Goal: Task Accomplishment & Management: Use online tool/utility

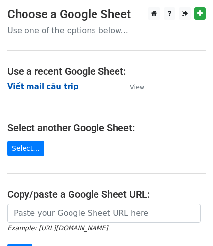
click at [56, 87] on strong "Viết mail câu trip" at bounding box center [43, 86] width 72 height 9
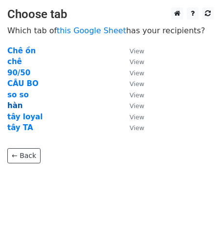
click at [13, 106] on strong "hàn" at bounding box center [14, 105] width 15 height 9
click at [10, 105] on strong "hàn" at bounding box center [14, 105] width 15 height 9
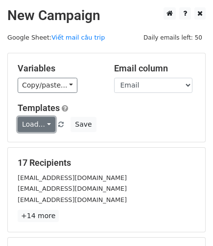
click at [48, 126] on link "Load..." at bounding box center [37, 124] width 38 height 15
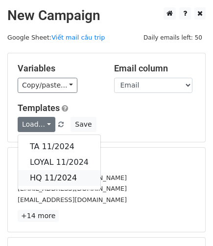
click at [66, 172] on link "HQ 11/2024" at bounding box center [59, 179] width 82 height 16
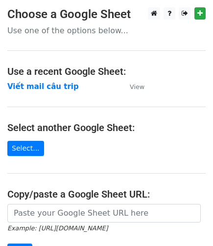
drag, startPoint x: 49, startPoint y: 85, endPoint x: 88, endPoint y: 89, distance: 38.9
click at [49, 85] on strong "Viết mail câu trip" at bounding box center [43, 86] width 72 height 9
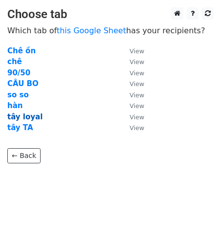
click at [33, 118] on strong "tây loyal" at bounding box center [24, 117] width 35 height 9
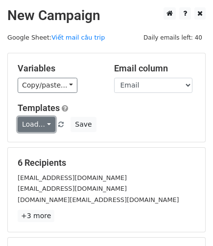
click at [48, 124] on link "Load..." at bounding box center [37, 124] width 38 height 15
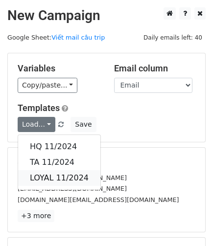
click at [54, 175] on link "LOYAL 11/2024" at bounding box center [59, 179] width 82 height 16
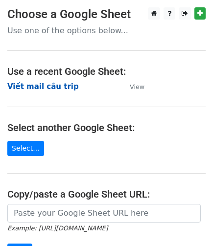
click at [50, 87] on strong "Viết mail câu trip" at bounding box center [43, 86] width 72 height 9
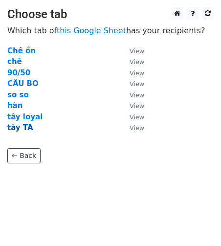
click at [25, 130] on strong "tây TA" at bounding box center [20, 127] width 26 height 9
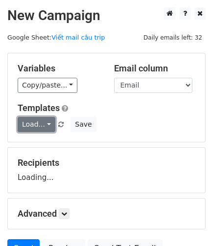
click at [48, 124] on link "Load..." at bounding box center [37, 124] width 38 height 15
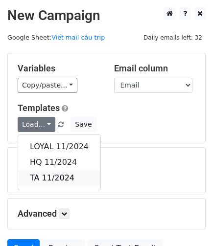
click at [46, 176] on link "TA 11/2024" at bounding box center [59, 179] width 82 height 16
